Goal: Task Accomplishment & Management: Manage account settings

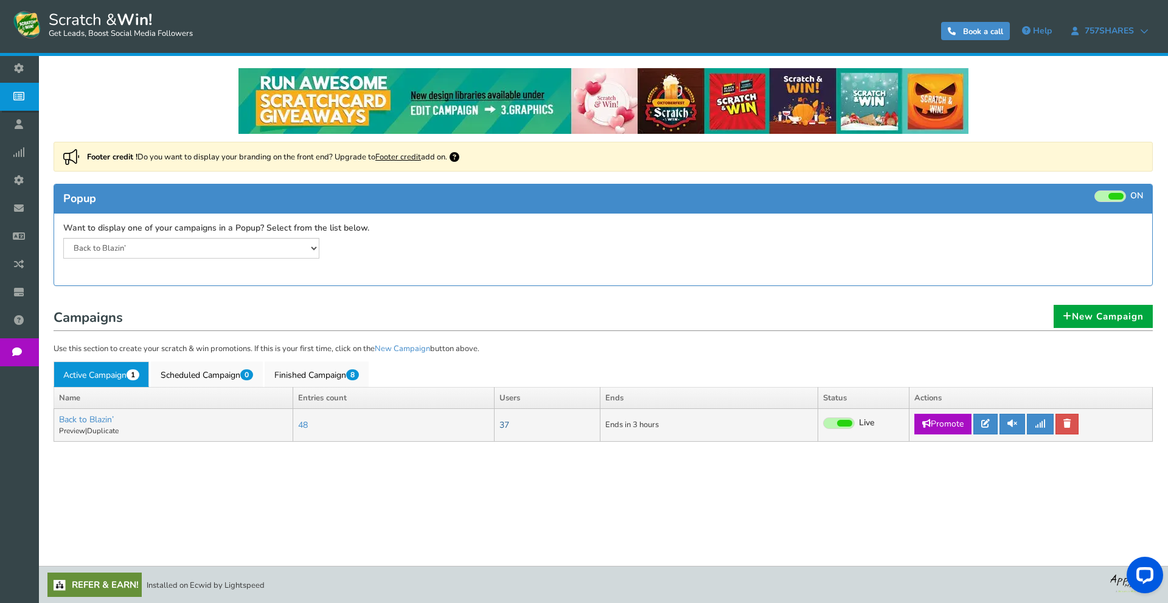
click at [508, 428] on link "37" at bounding box center [505, 425] width 10 height 12
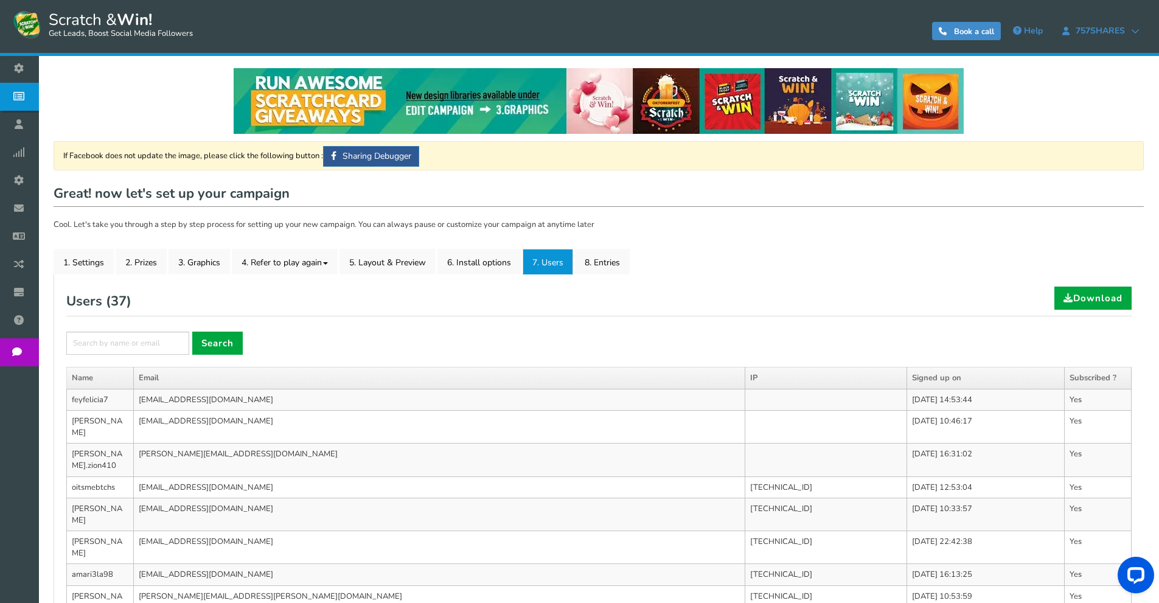
type input "Back to Blazin’"
click at [77, 258] on link "1. Settings" at bounding box center [84, 262] width 60 height 26
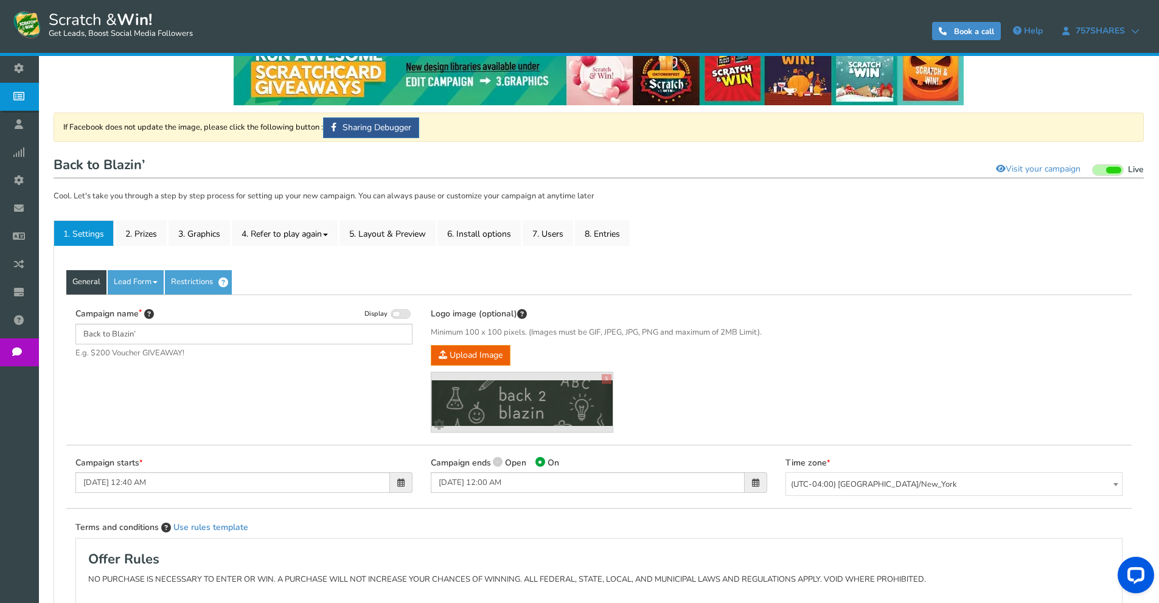
scroll to position [122, 0]
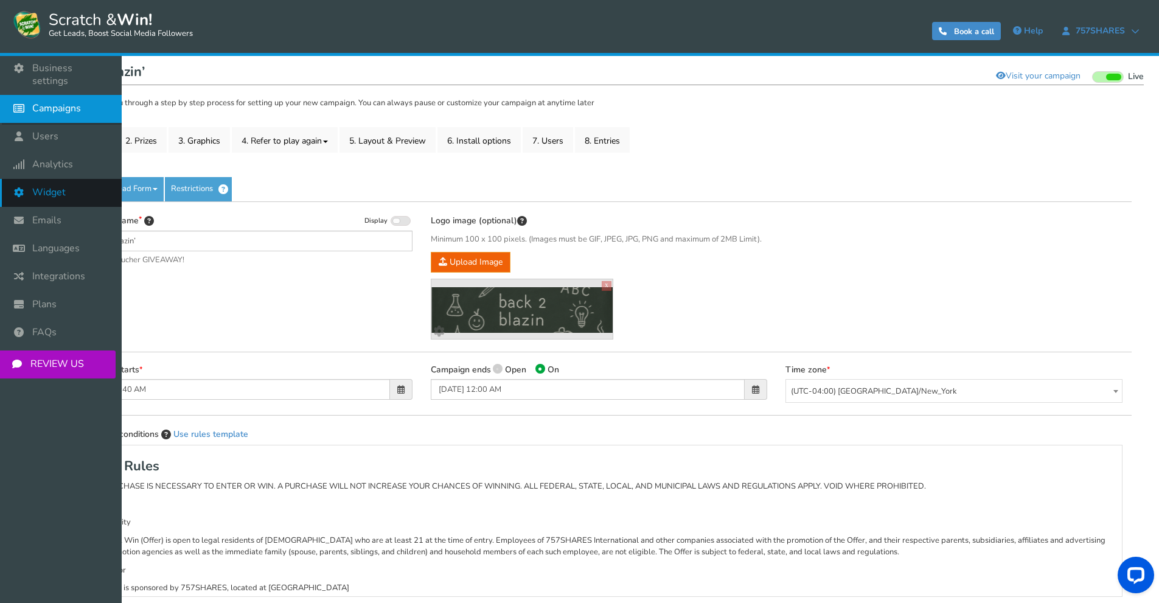
click at [53, 186] on span "Widget" at bounding box center [48, 192] width 33 height 13
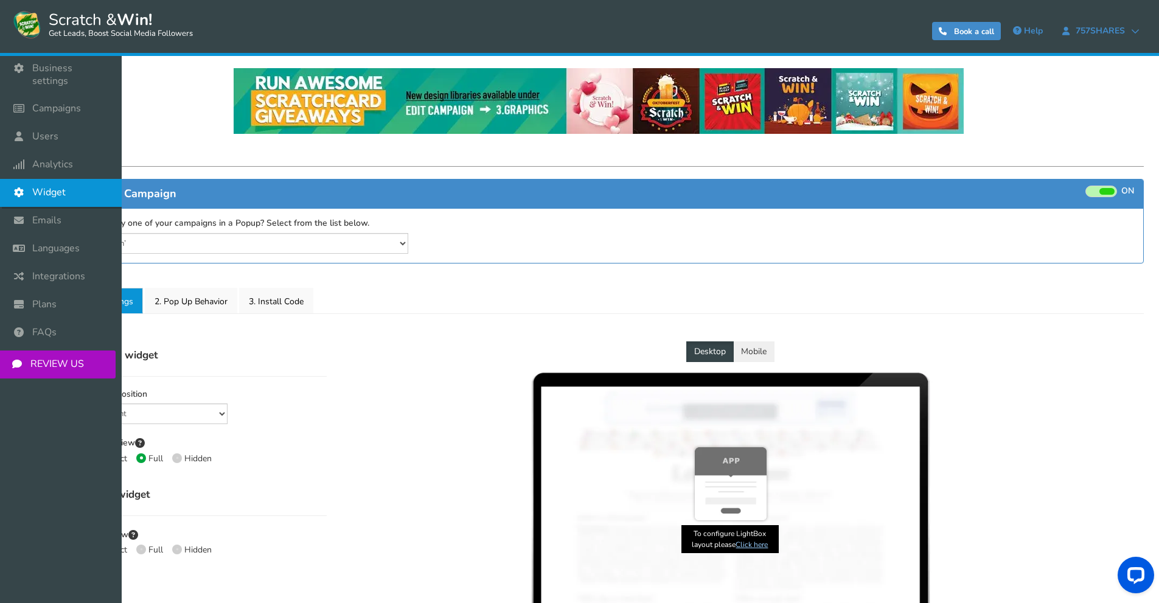
select select "lower-right-corner"
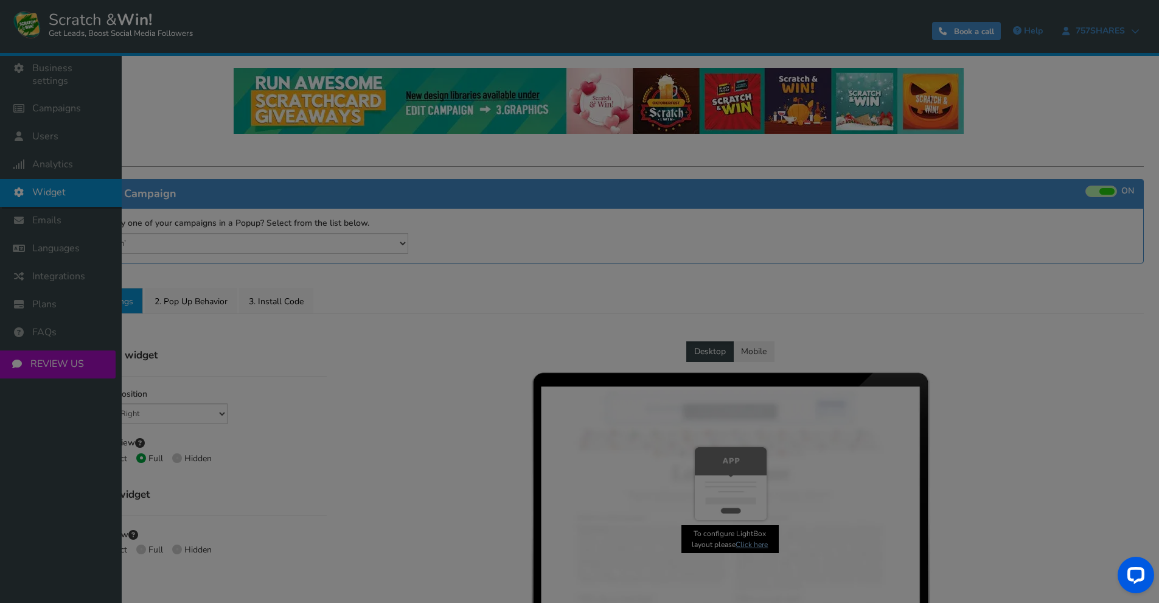
radio input "true"
select select "right"
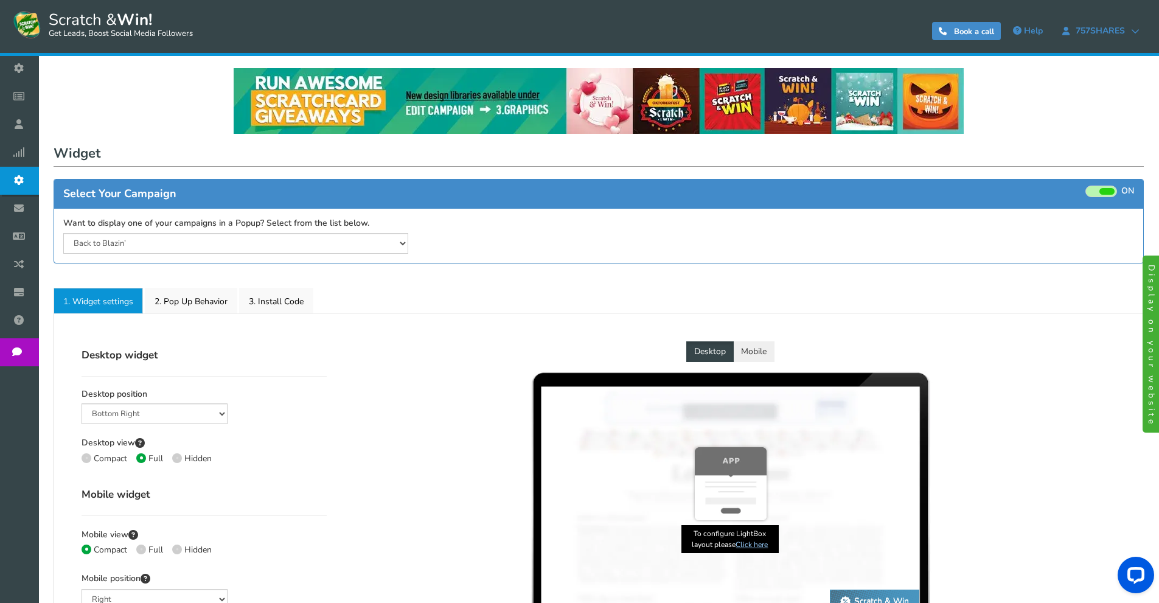
click at [1117, 186] on label "ON OFF" at bounding box center [1110, 192] width 49 height 12
click at [0, 0] on input "ON OFF" at bounding box center [0, 0] width 0 height 0
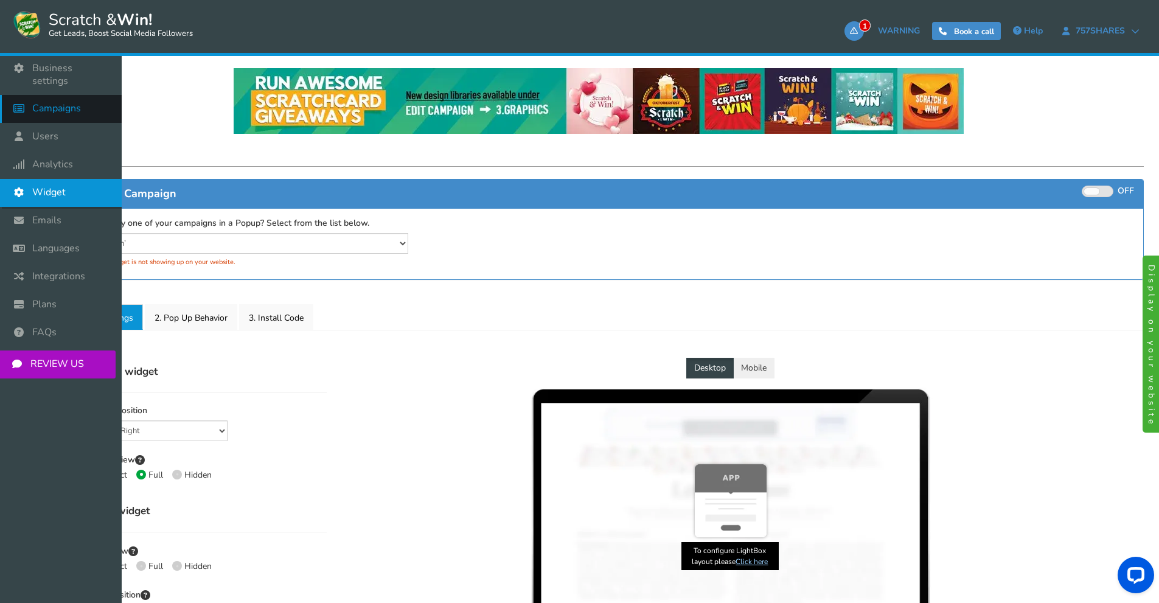
click at [66, 102] on span "Campaigns" at bounding box center [56, 108] width 49 height 13
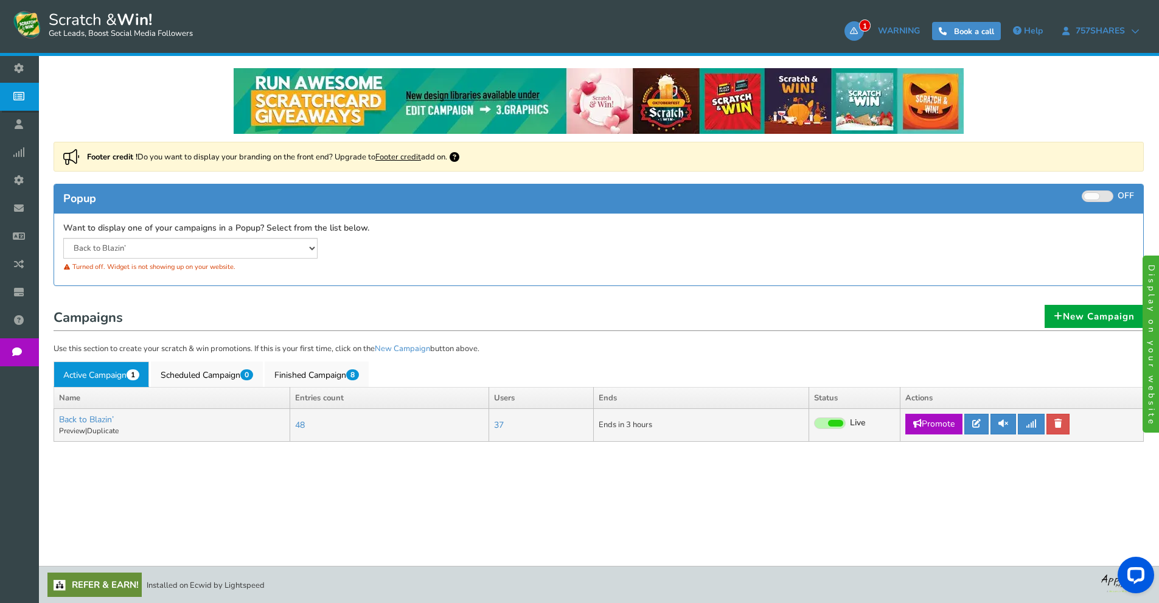
click at [834, 423] on span at bounding box center [835, 423] width 15 height 7
click at [814, 423] on input "Live Paused" at bounding box center [814, 424] width 0 height 8
click at [214, 245] on select "Back to Blazin’ Fresh Picked Prizes Share the Love Fall Into Savings [PERSON_NA…" at bounding box center [190, 248] width 254 height 21
